Goal: Use online tool/utility: Utilize a website feature to perform a specific function

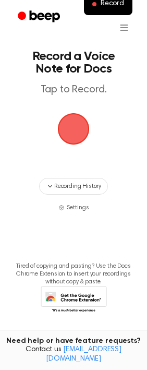
click at [77, 129] on span "button" at bounding box center [73, 128] width 29 height 29
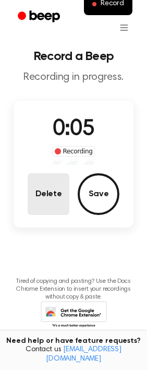
click at [52, 198] on button "Delete" at bounding box center [49, 194] width 42 height 42
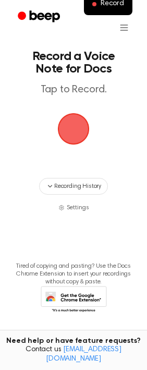
click at [79, 127] on span "button" at bounding box center [73, 128] width 29 height 29
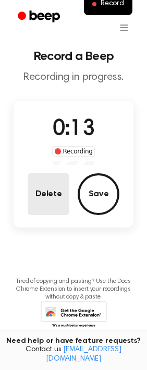
click at [48, 197] on button "Delete" at bounding box center [49, 194] width 42 height 42
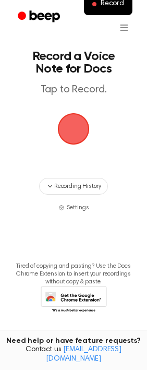
click at [70, 130] on span "button" at bounding box center [73, 128] width 29 height 29
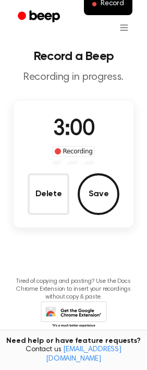
click at [115, 181] on div "Delete Save" at bounding box center [74, 194] width 92 height 42
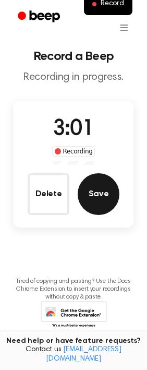
click at [111, 184] on button "Save" at bounding box center [99, 194] width 42 height 42
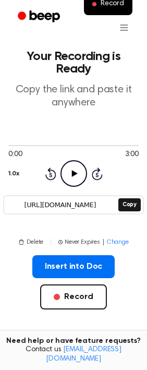
click at [64, 210] on input "[URL][DOMAIN_NAME]" at bounding box center [60, 205] width 112 height 15
click at [125, 206] on button "Copy" at bounding box center [129, 204] width 22 height 13
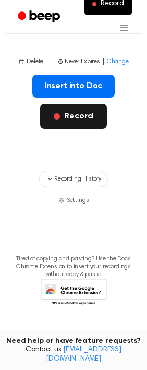
click at [70, 118] on button "Record" at bounding box center [73, 116] width 66 height 25
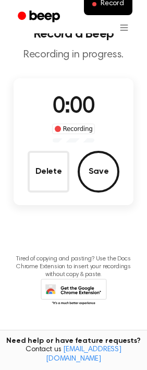
scroll to position [22, 0]
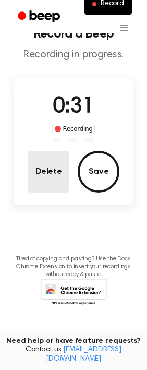
click at [53, 169] on button "Delete" at bounding box center [49, 172] width 42 height 42
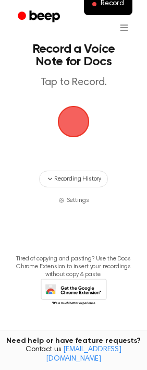
click at [76, 117] on span "button" at bounding box center [73, 121] width 29 height 29
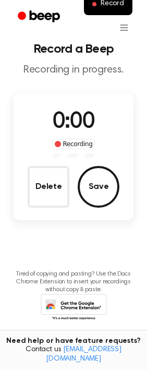
scroll to position [22, 0]
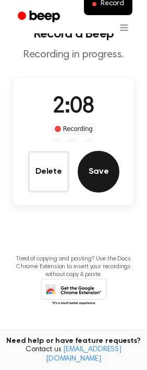
click at [98, 157] on button "Save" at bounding box center [99, 172] width 42 height 42
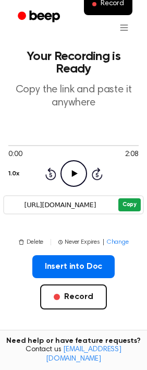
click at [133, 208] on button "Copy" at bounding box center [129, 204] width 22 height 13
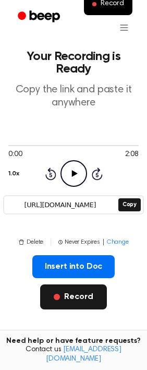
click at [95, 296] on button "Record" at bounding box center [73, 296] width 66 height 25
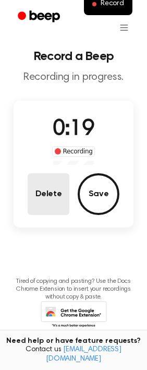
click at [32, 190] on button "Delete" at bounding box center [49, 194] width 42 height 42
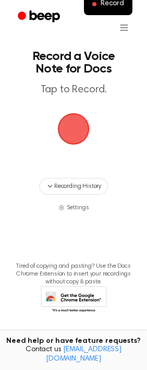
click at [75, 124] on span "button" at bounding box center [74, 129] width 32 height 32
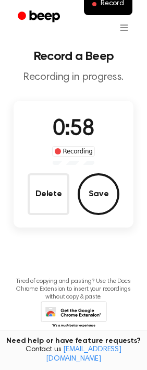
drag, startPoint x: 114, startPoint y: 186, endPoint x: 105, endPoint y: 186, distance: 8.9
click at [114, 186] on button "Save" at bounding box center [99, 194] width 42 height 42
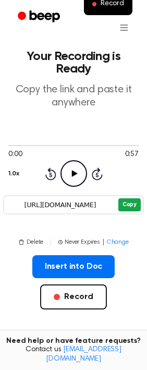
click at [120, 207] on button "Copy" at bounding box center [129, 204] width 22 height 13
